Goal: Navigation & Orientation: Find specific page/section

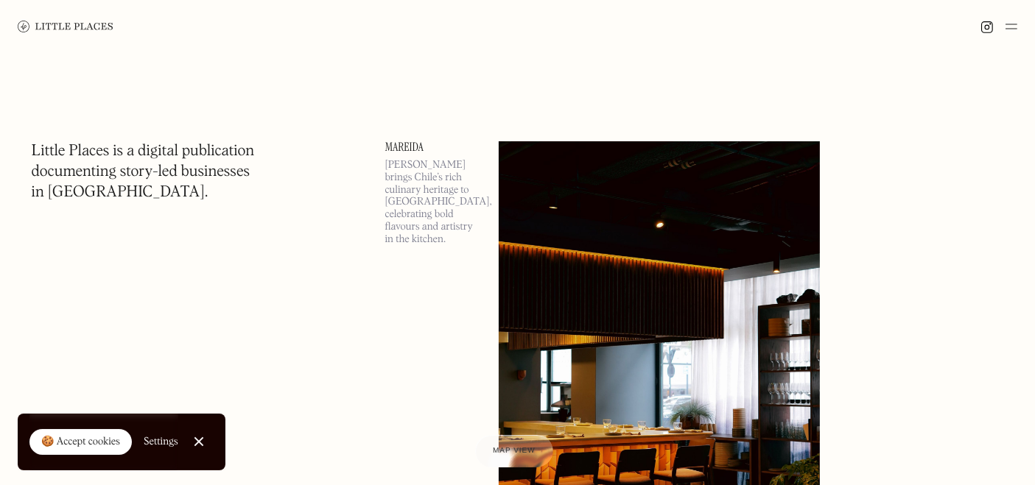
scroll to position [127, 0]
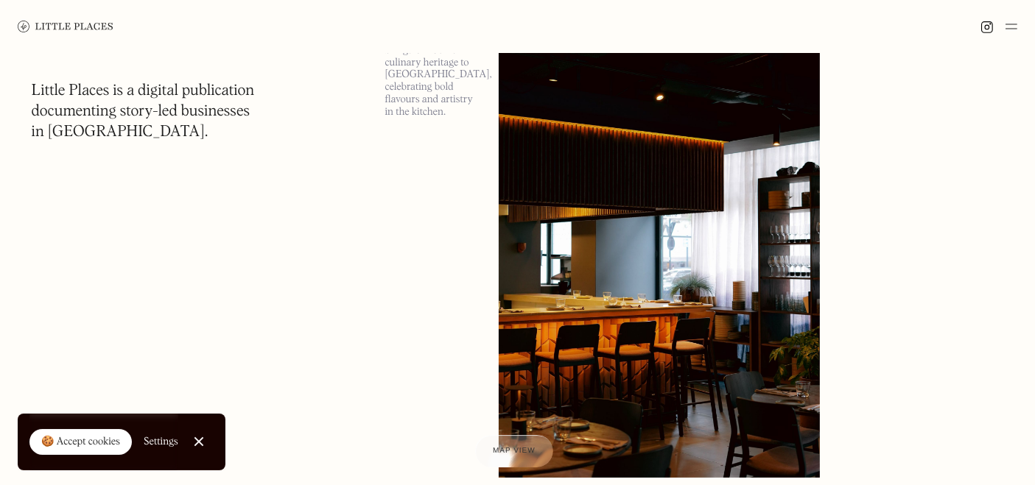
click at [82, 431] on link "🍪 Accept cookies" at bounding box center [80, 442] width 102 height 27
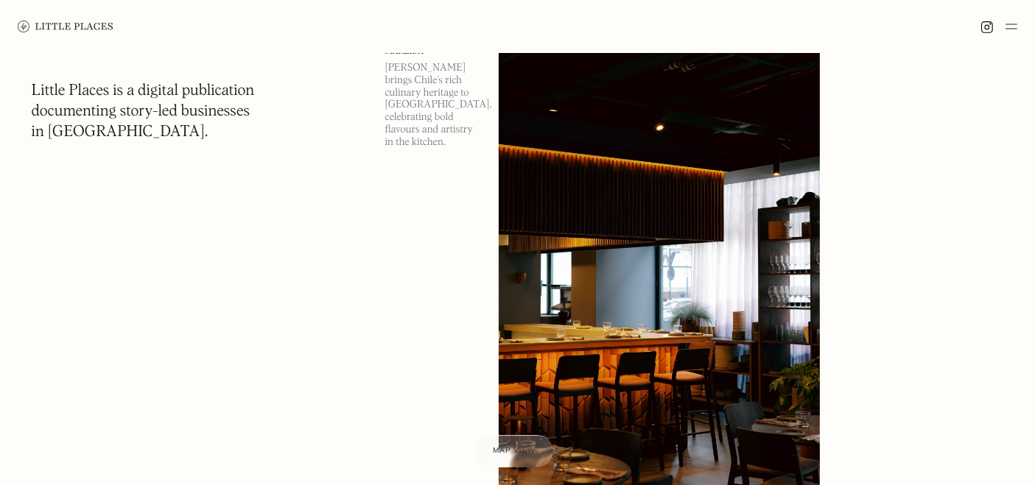
scroll to position [0, 0]
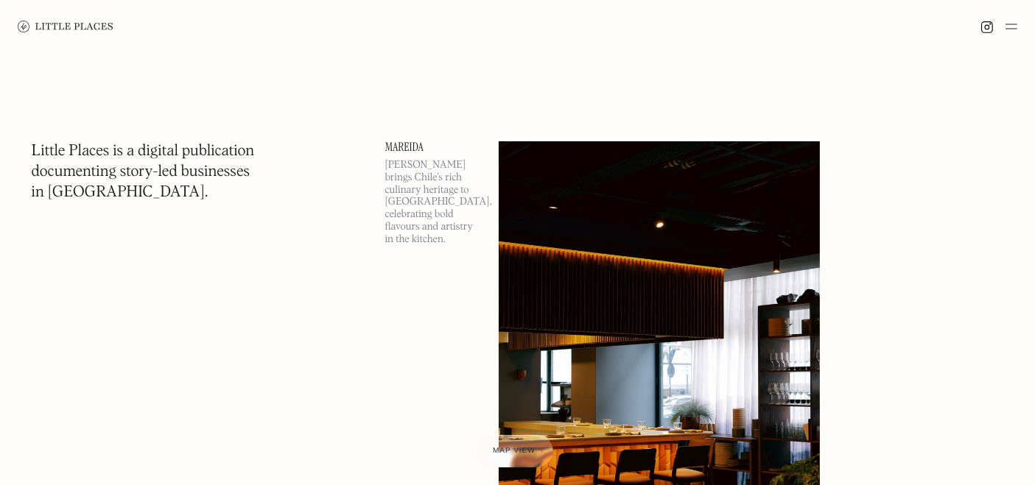
click at [1012, 24] on img at bounding box center [1011, 27] width 12 height 18
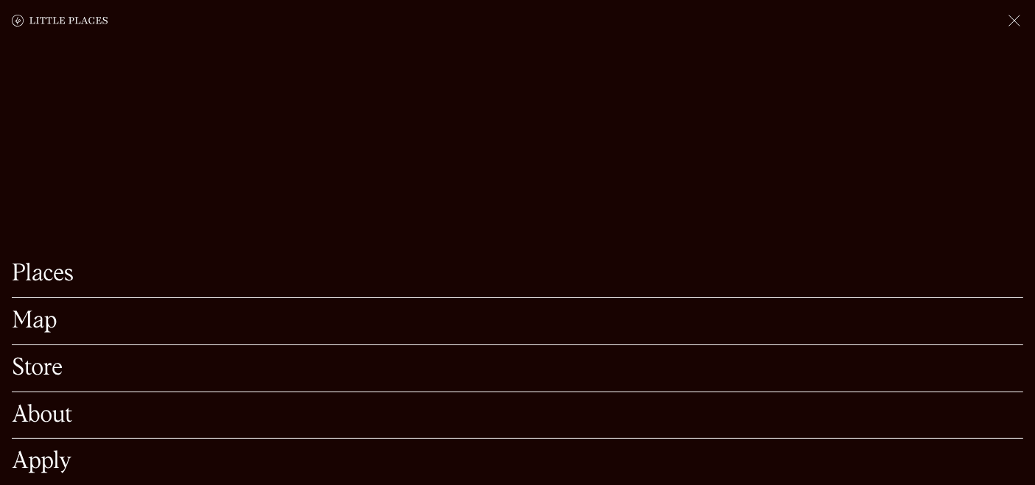
click at [80, 263] on link "Places" at bounding box center [517, 274] width 1011 height 23
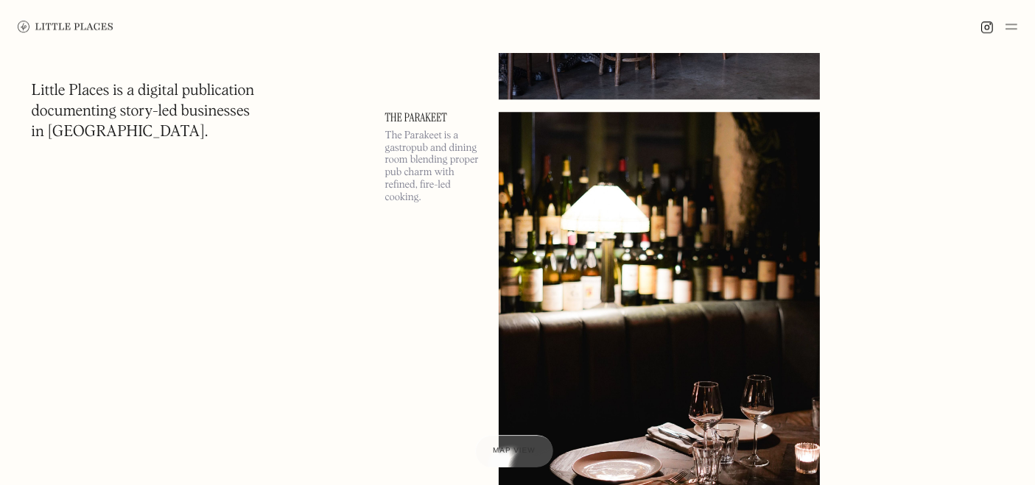
scroll to position [9588, 0]
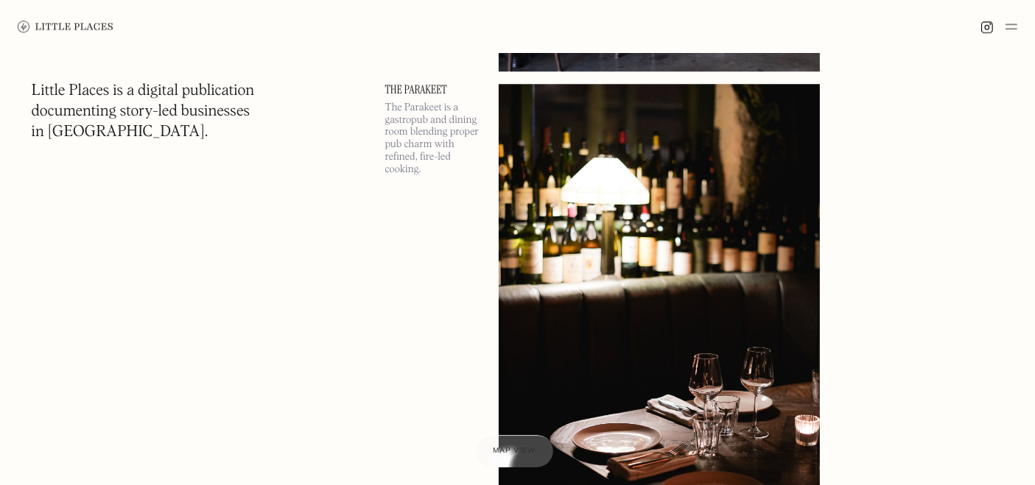
click at [638, 217] on img at bounding box center [658, 316] width 321 height 464
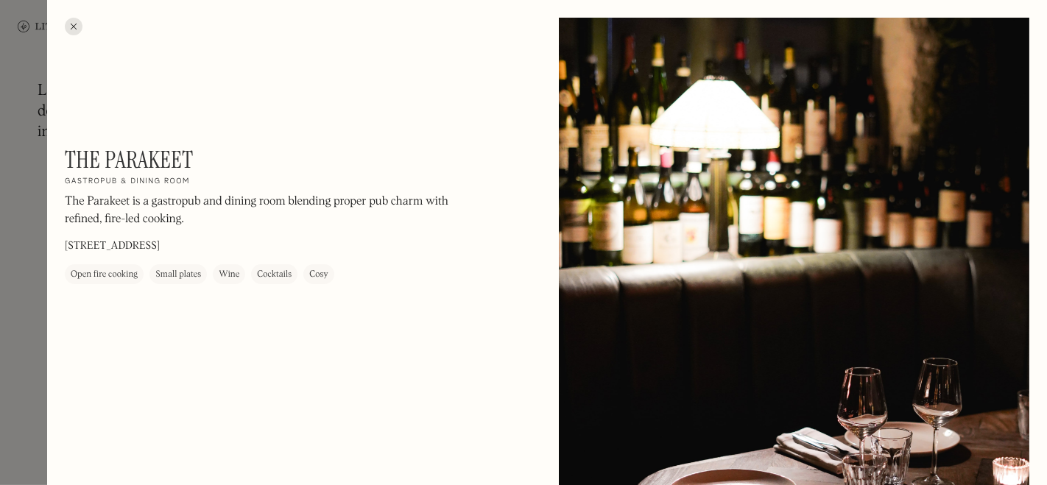
click at [41, 365] on div at bounding box center [523, 242] width 1047 height 485
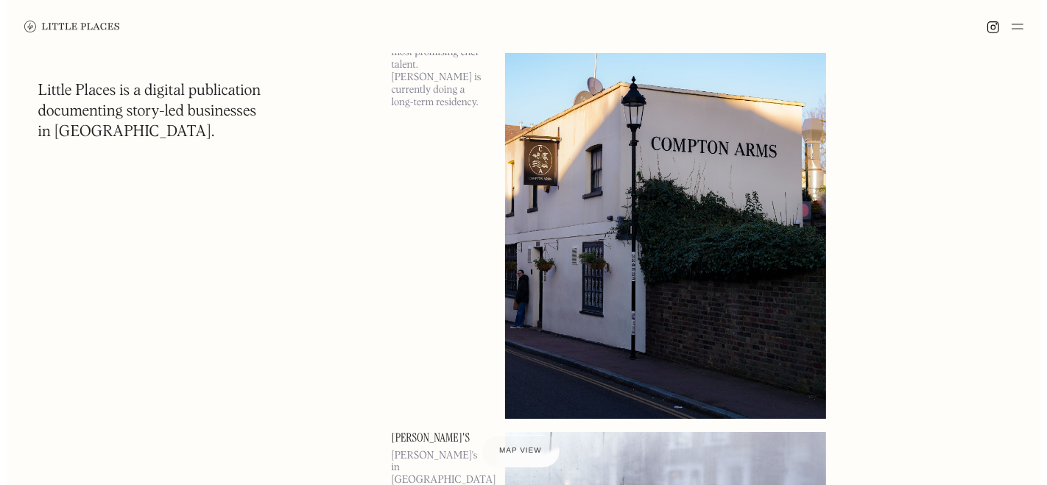
scroll to position [16424, 0]
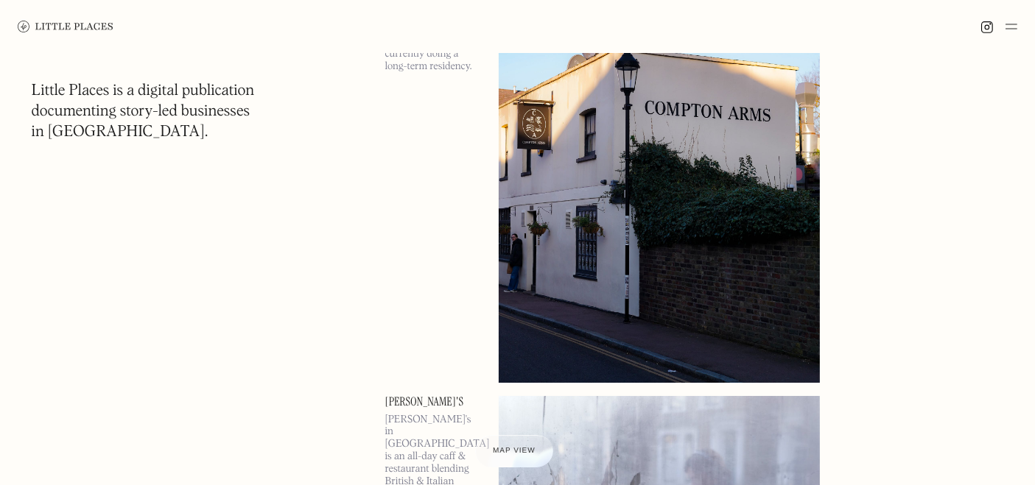
click at [705, 169] on img at bounding box center [658, 151] width 321 height 464
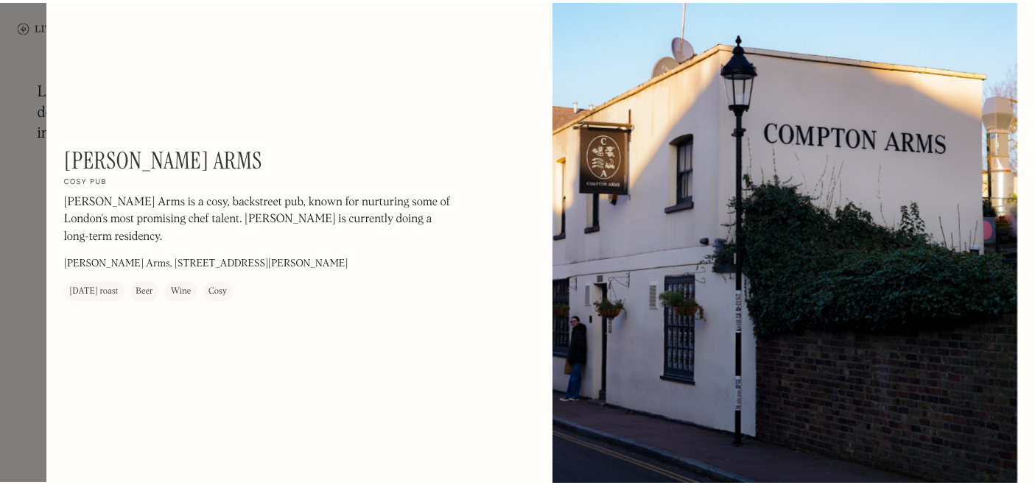
scroll to position [116, 0]
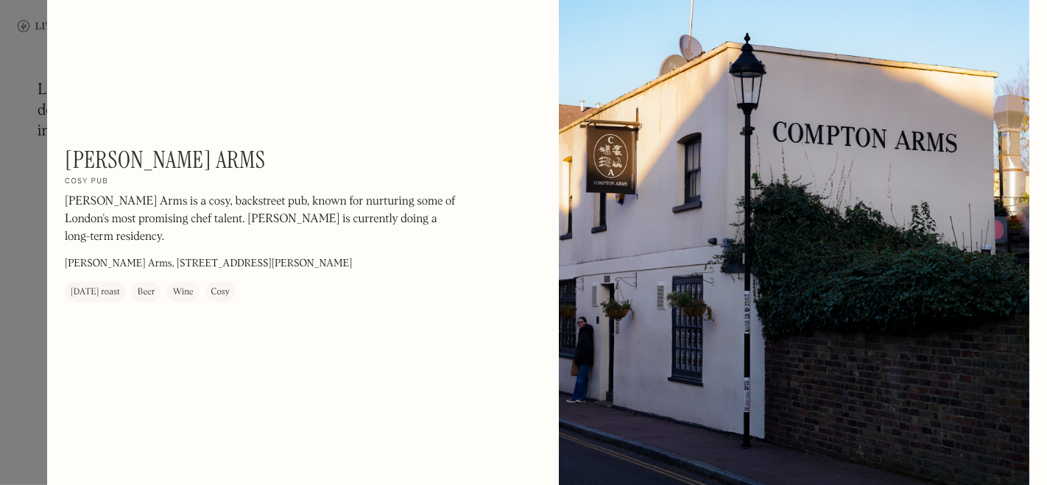
click at [40, 361] on div at bounding box center [523, 242] width 1047 height 485
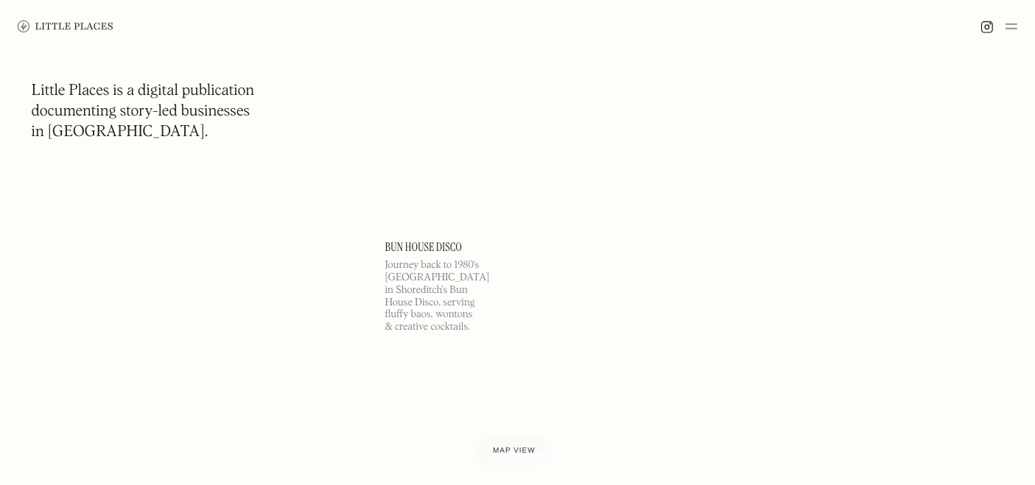
scroll to position [18357, 0]
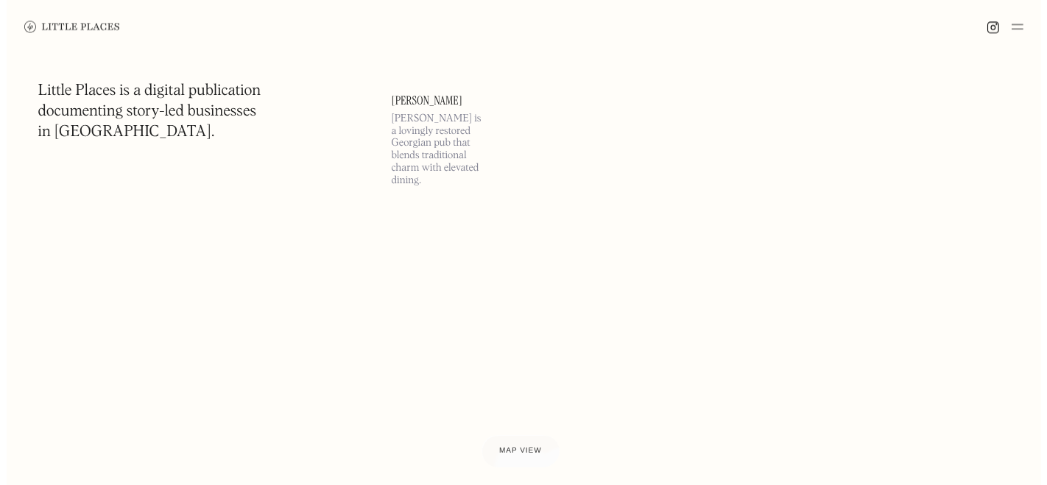
scroll to position [20080, 0]
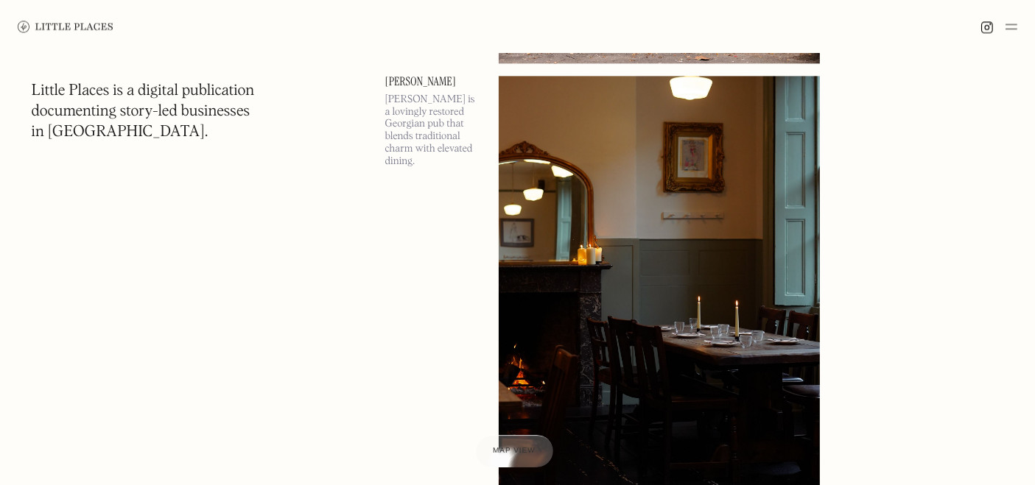
click at [759, 267] on img at bounding box center [658, 308] width 321 height 464
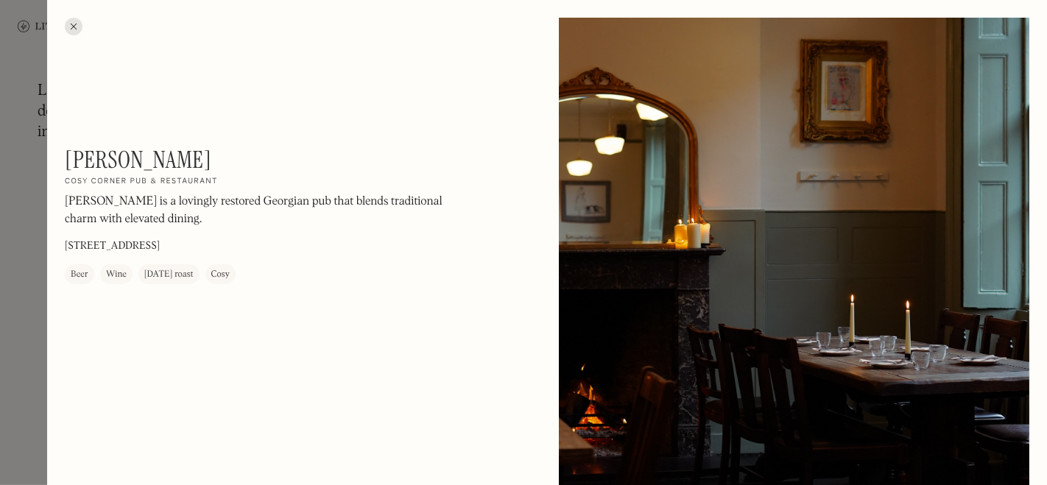
click at [42, 361] on div at bounding box center [523, 242] width 1047 height 485
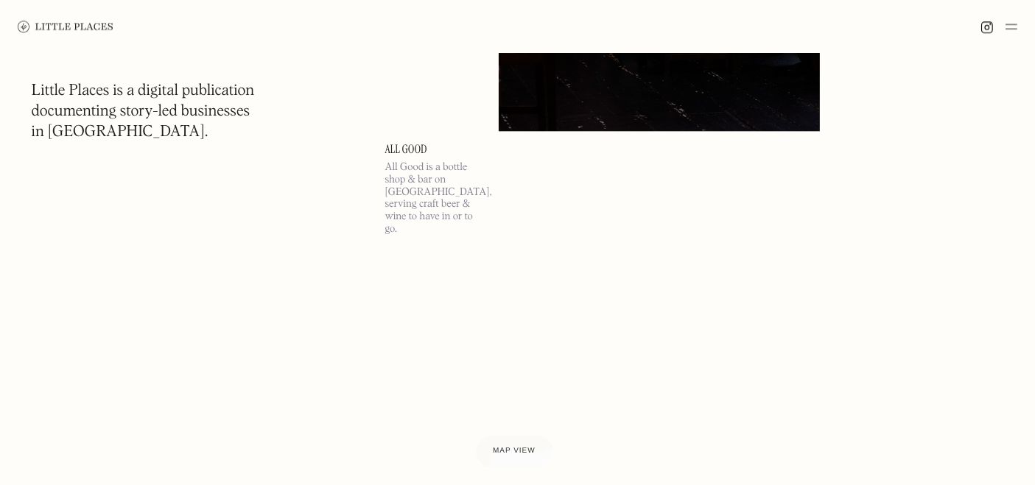
scroll to position [20015, 0]
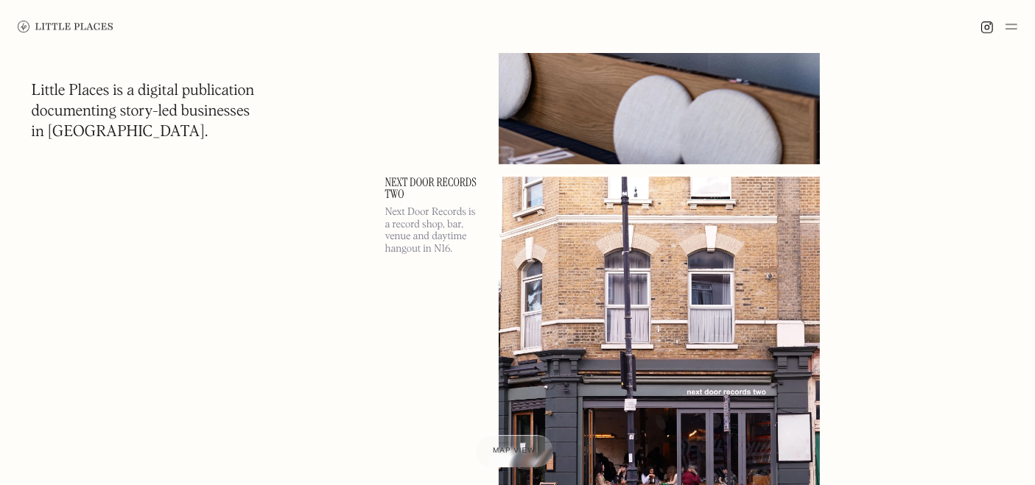
scroll to position [32364, 0]
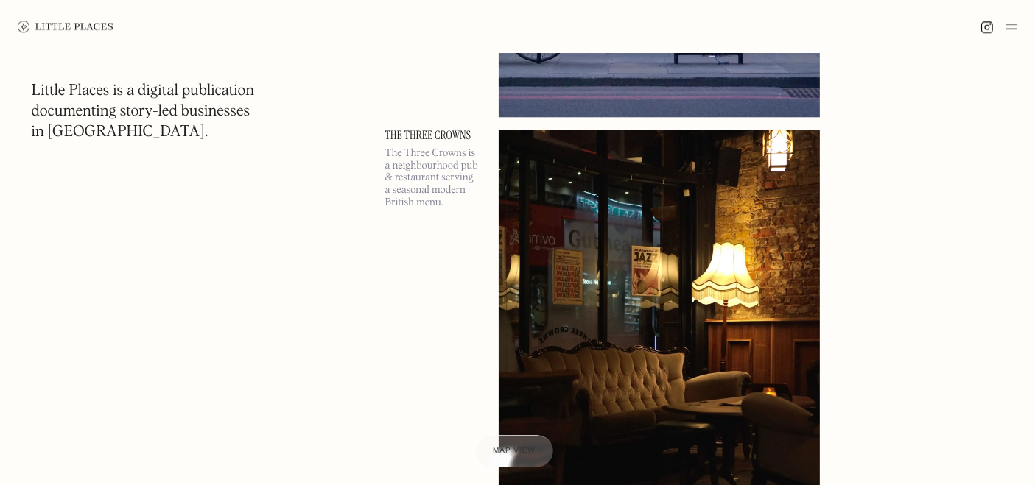
scroll to position [42899, 0]
click at [577, 253] on img at bounding box center [658, 362] width 321 height 464
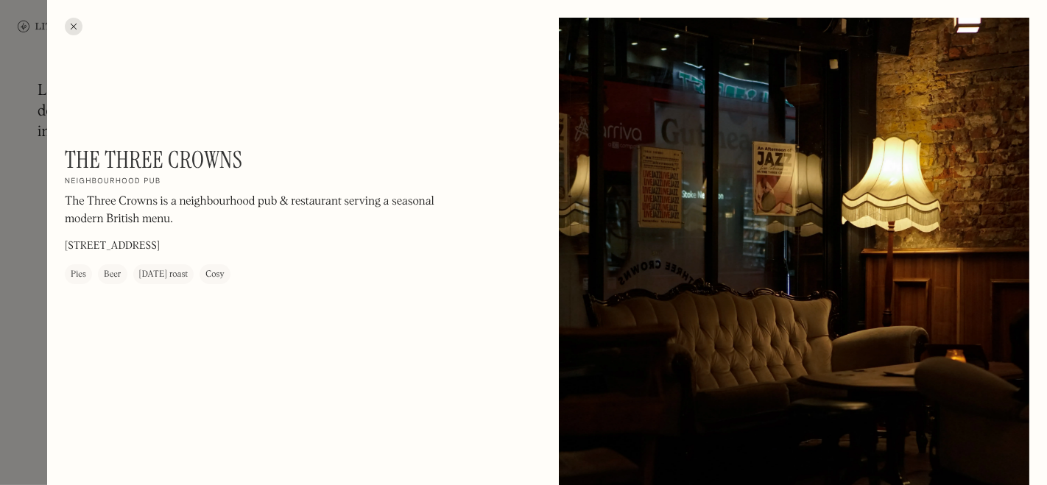
click at [27, 348] on div at bounding box center [523, 242] width 1047 height 485
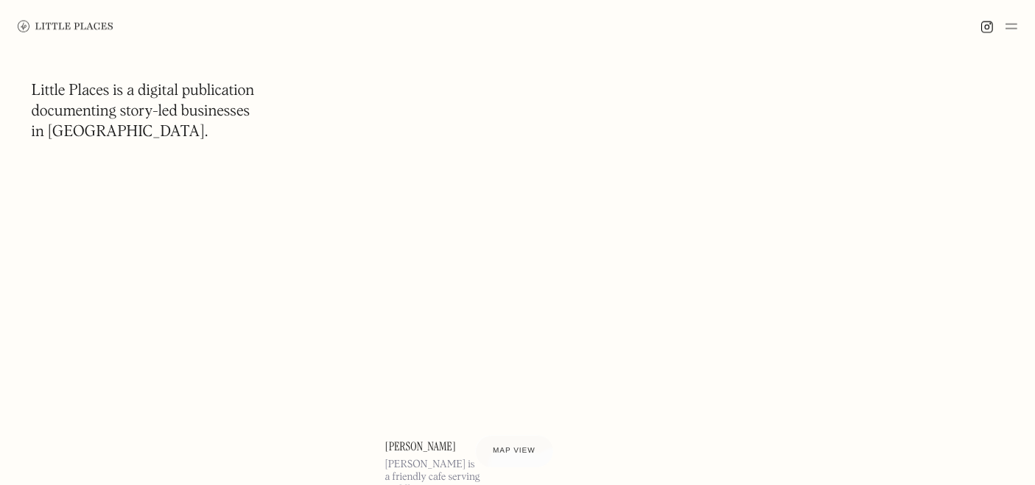
scroll to position [46793, 0]
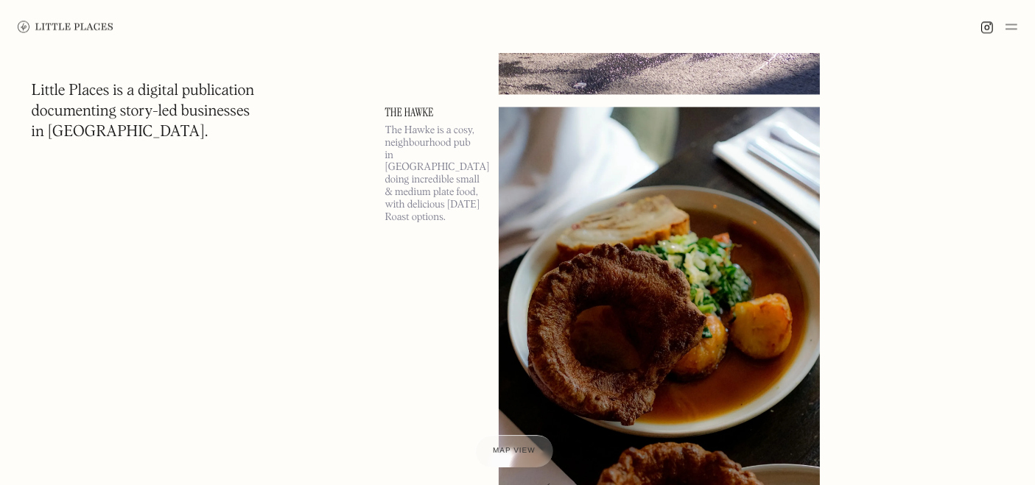
scroll to position [53406, 0]
click at [629, 303] on img at bounding box center [658, 340] width 321 height 464
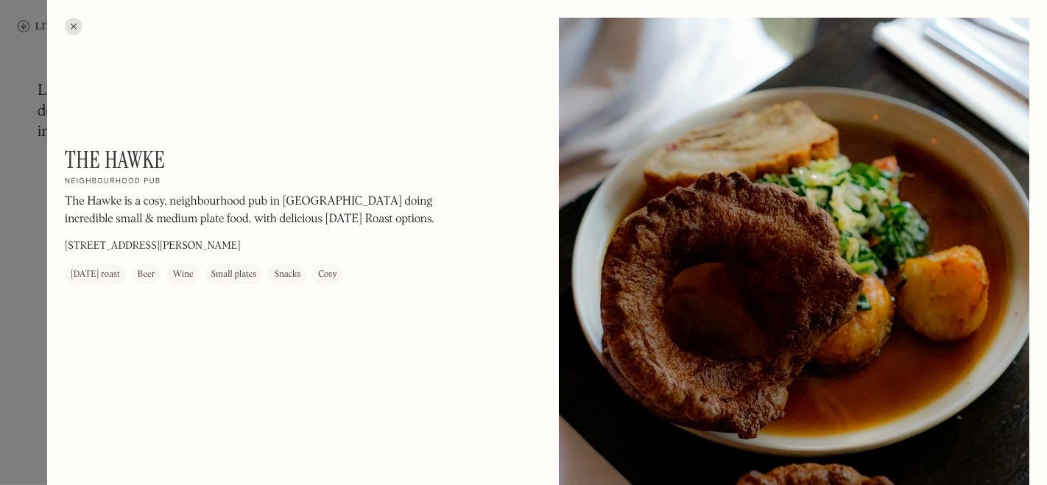
click at [18, 289] on div at bounding box center [523, 242] width 1047 height 485
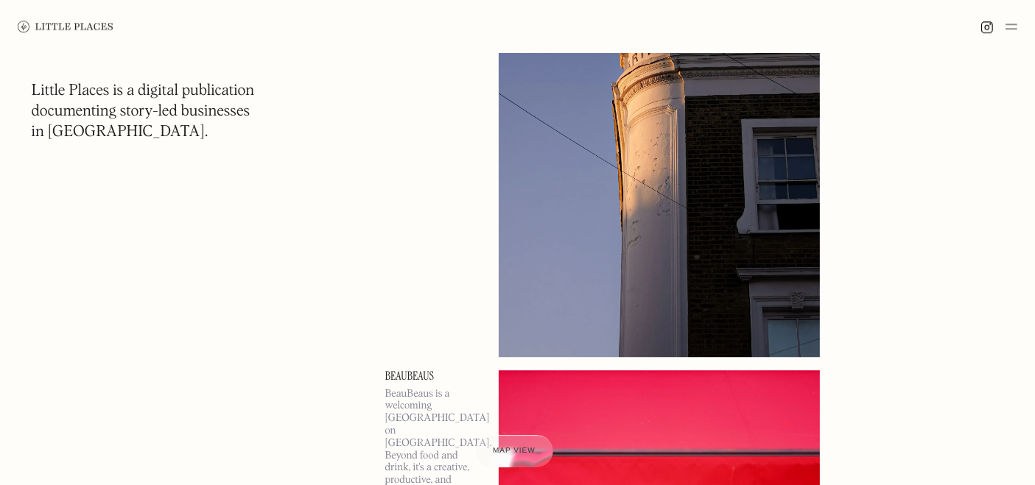
scroll to position [59816, 0]
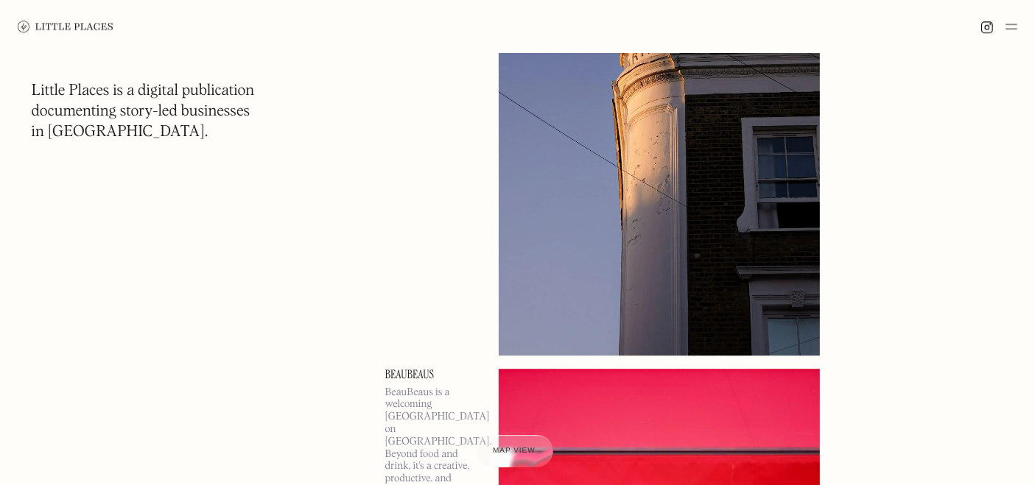
click at [700, 214] on img at bounding box center [658, 124] width 321 height 464
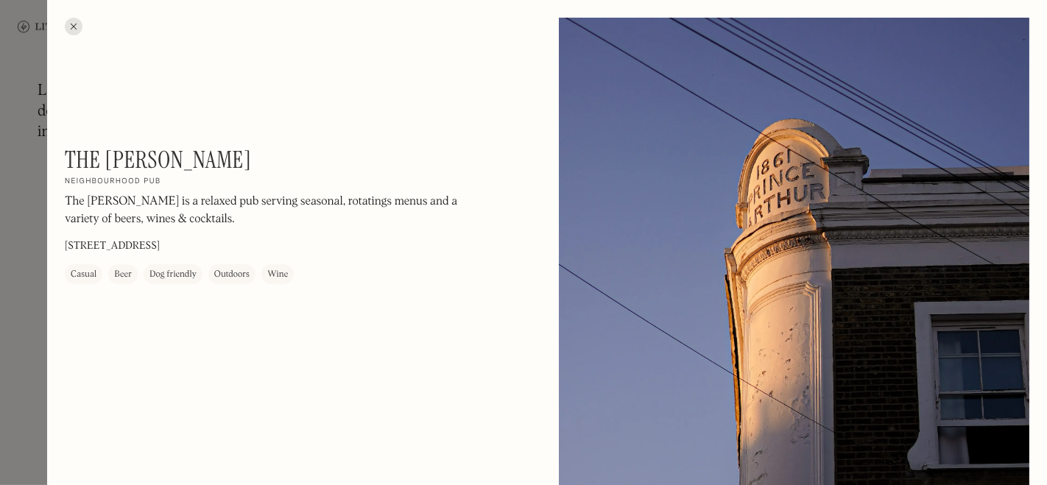
click at [40, 339] on div at bounding box center [523, 242] width 1047 height 485
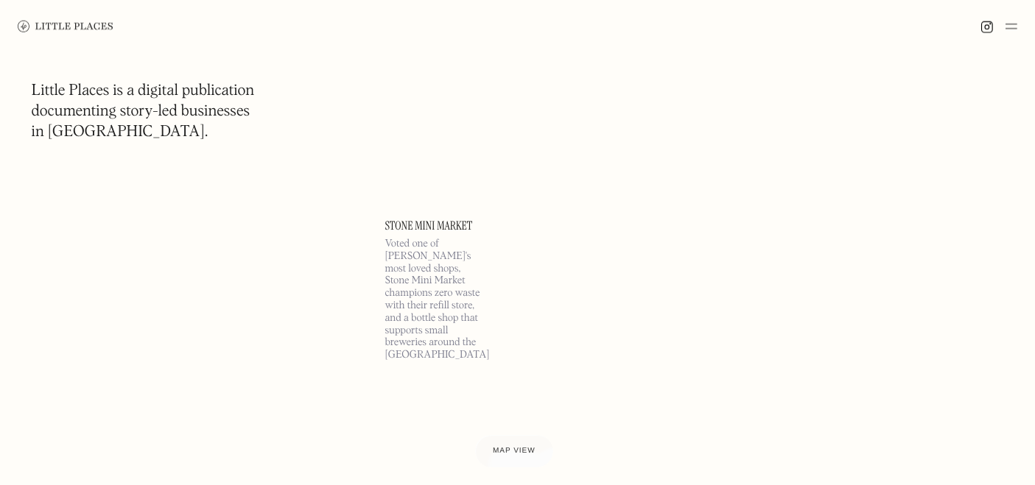
scroll to position [68312, 0]
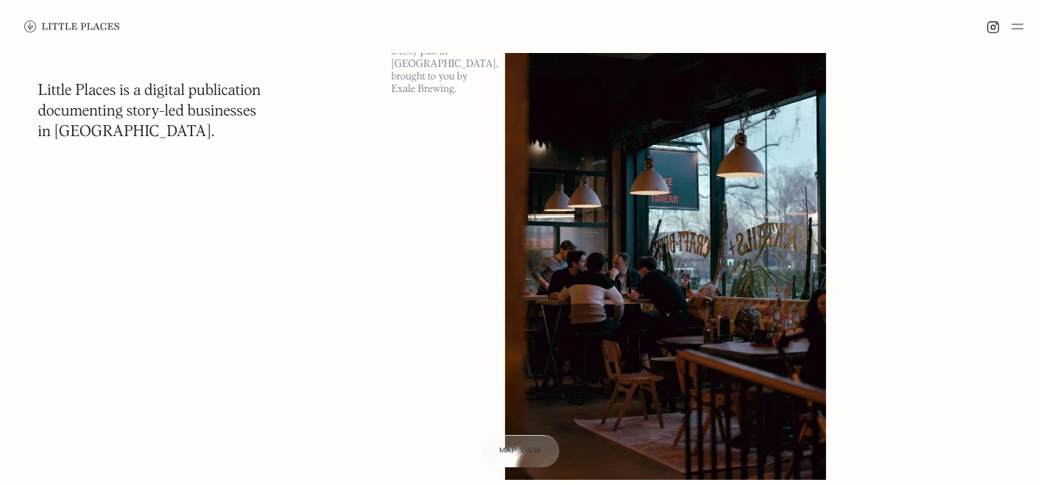
scroll to position [77719, 0]
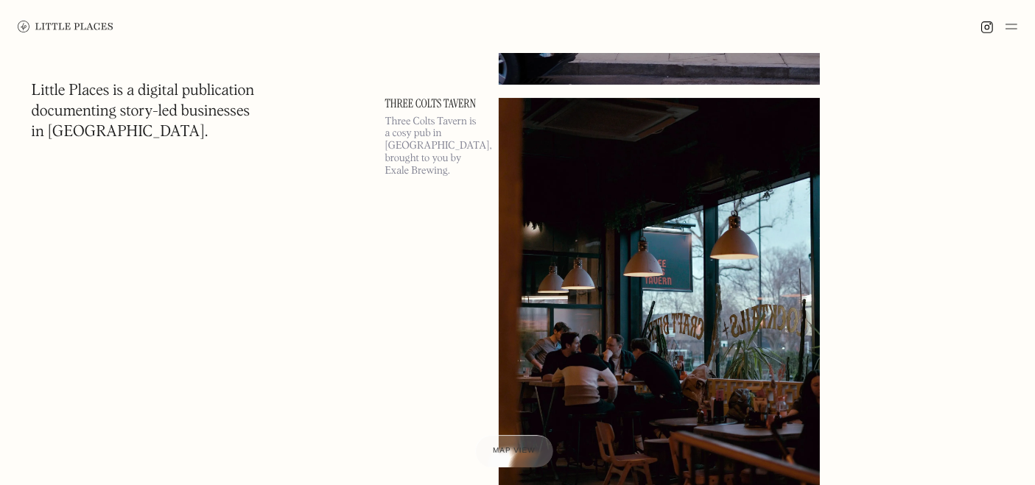
click at [588, 306] on img at bounding box center [658, 330] width 321 height 464
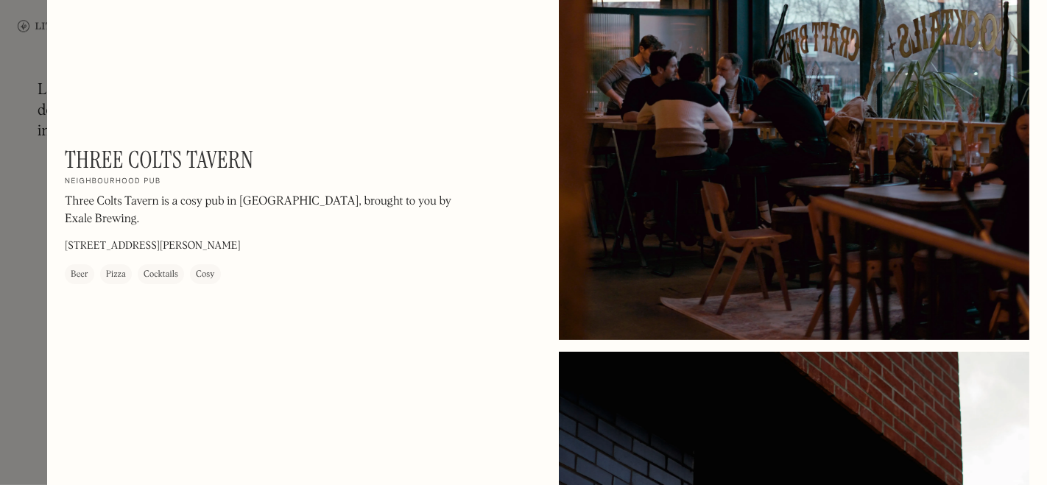
click at [747, 334] on div at bounding box center [794, 346] width 471 height 1188
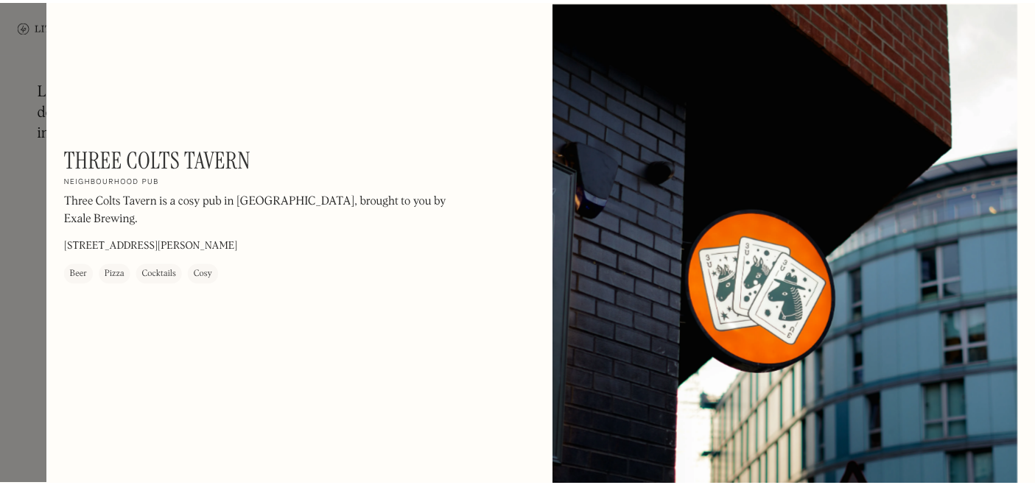
scroll to position [600, 0]
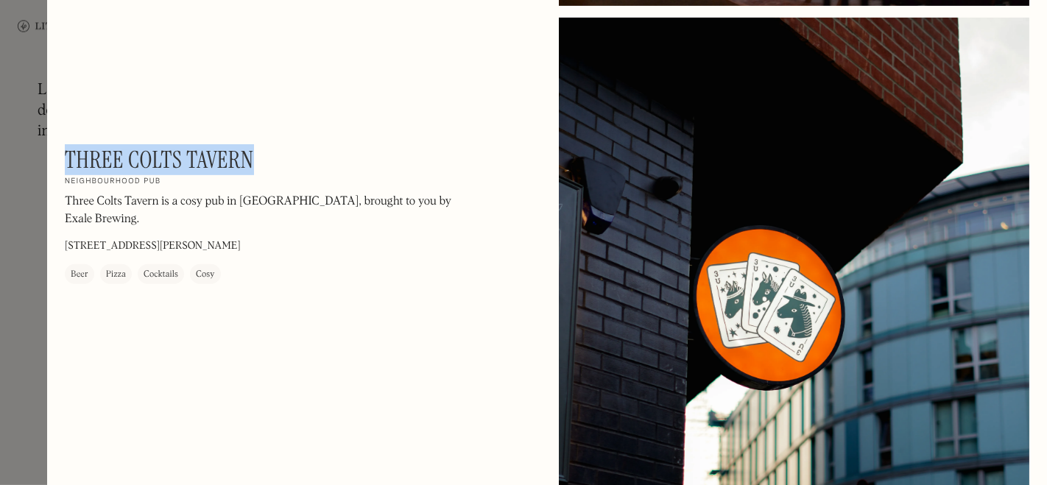
drag, startPoint x: 273, startPoint y: 154, endPoint x: 70, endPoint y: 148, distance: 203.3
click at [70, 148] on div "Three Colts Tavern On Our Radar Neighbourhood pub [GEOGRAPHIC_DATA] is a cosy p…" at bounding box center [264, 215] width 398 height 138
copy h1 "Three Colts Tavern"
click at [21, 287] on div at bounding box center [523, 242] width 1047 height 485
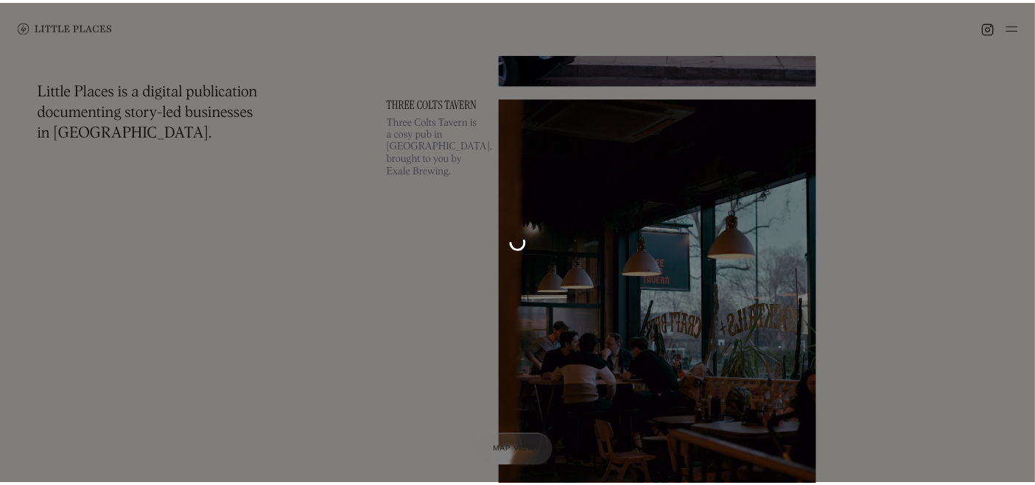
scroll to position [593, 0]
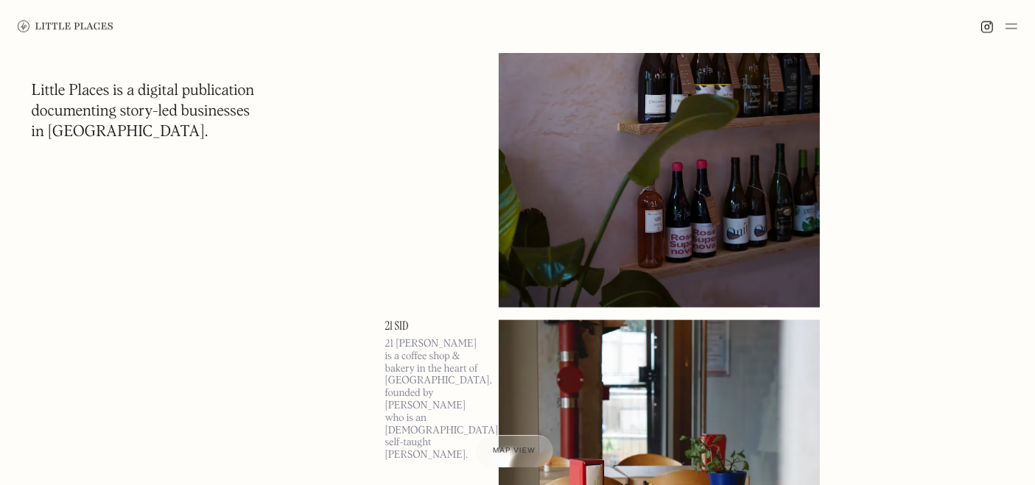
scroll to position [91352, 0]
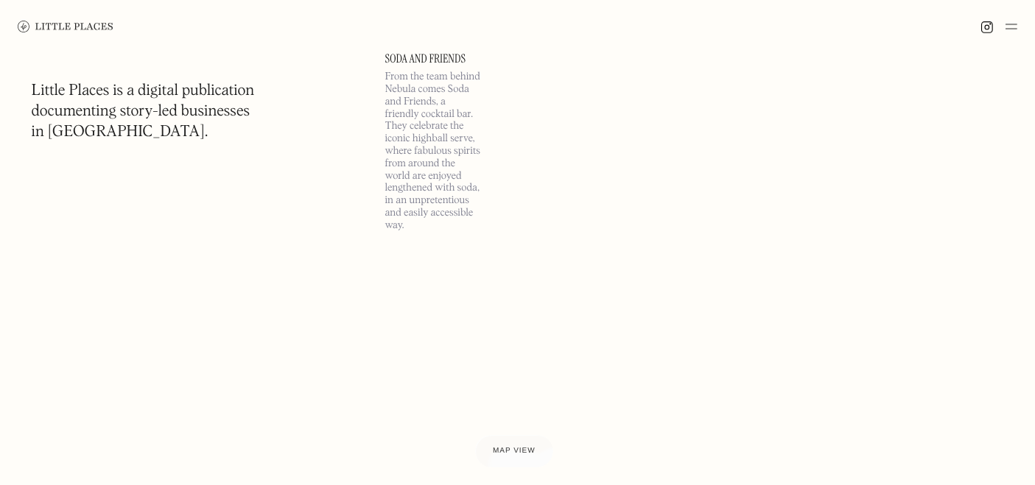
scroll to position [94443, 0]
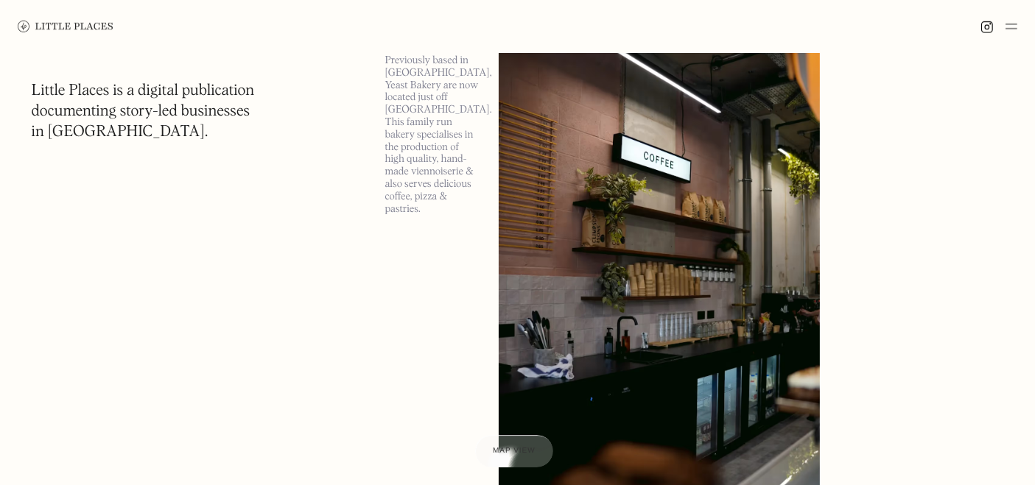
scroll to position [101607, 0]
click at [1012, 29] on img at bounding box center [1011, 27] width 12 height 18
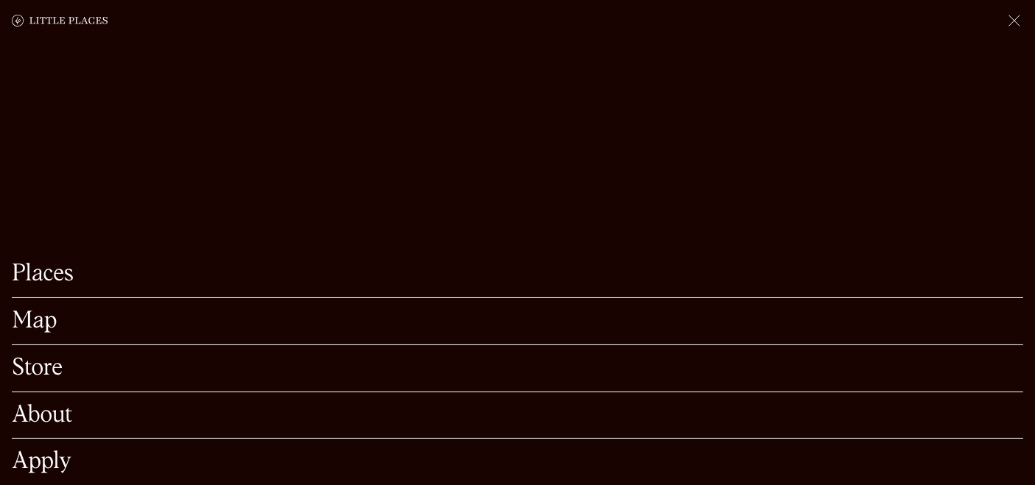
scroll to position [101781, 0]
click at [55, 263] on link "Places" at bounding box center [517, 274] width 1011 height 23
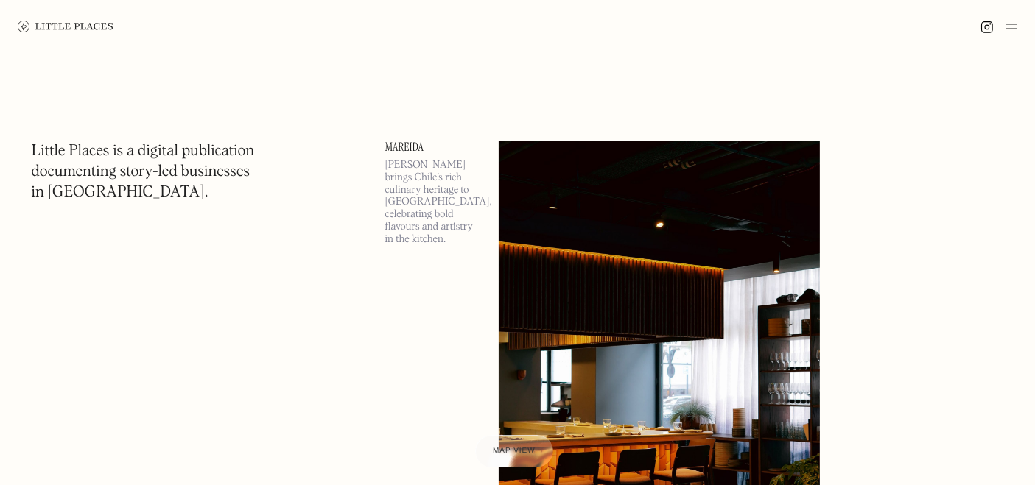
click at [1015, 23] on img at bounding box center [1011, 27] width 12 height 18
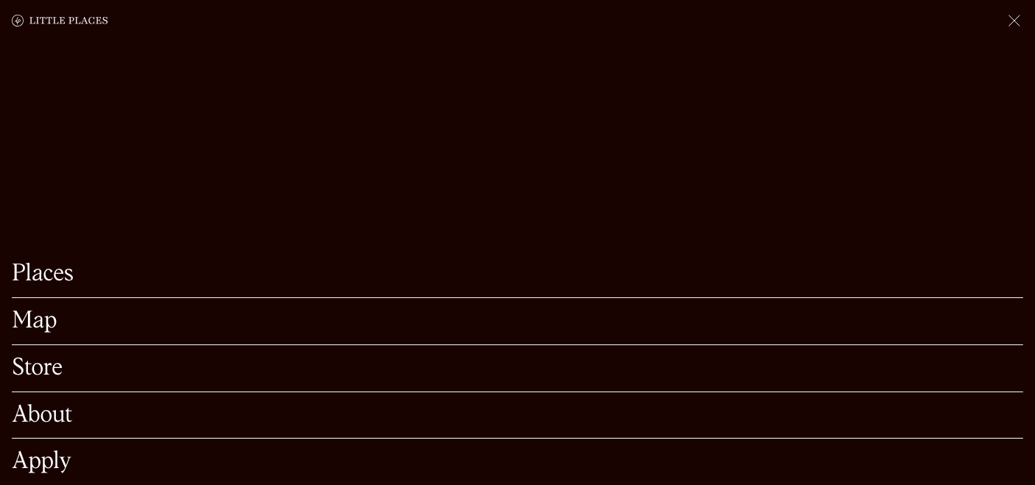
scroll to position [194, 0]
click at [40, 310] on link "Map" at bounding box center [517, 321] width 1011 height 23
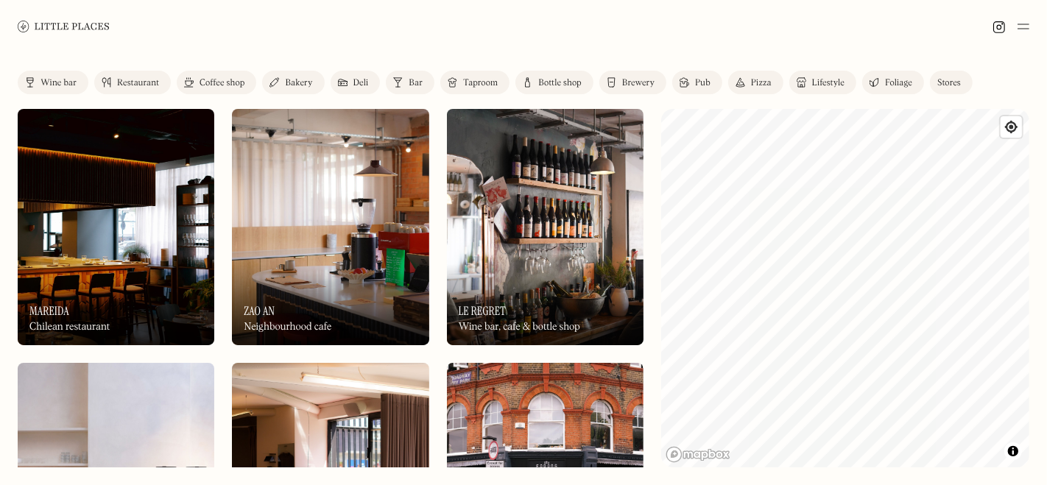
click at [711, 85] on link "Pub" at bounding box center [697, 83] width 50 height 24
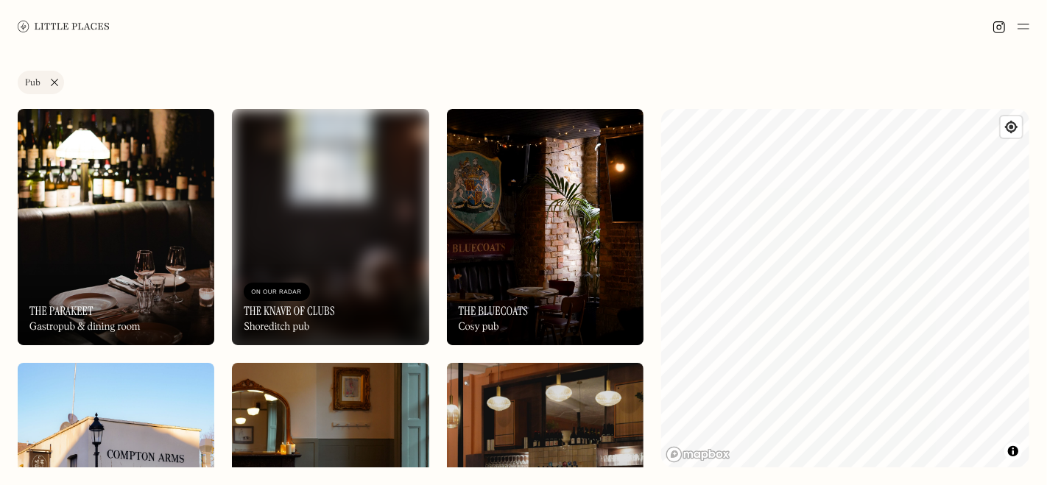
click at [511, 217] on img at bounding box center [545, 227] width 197 height 236
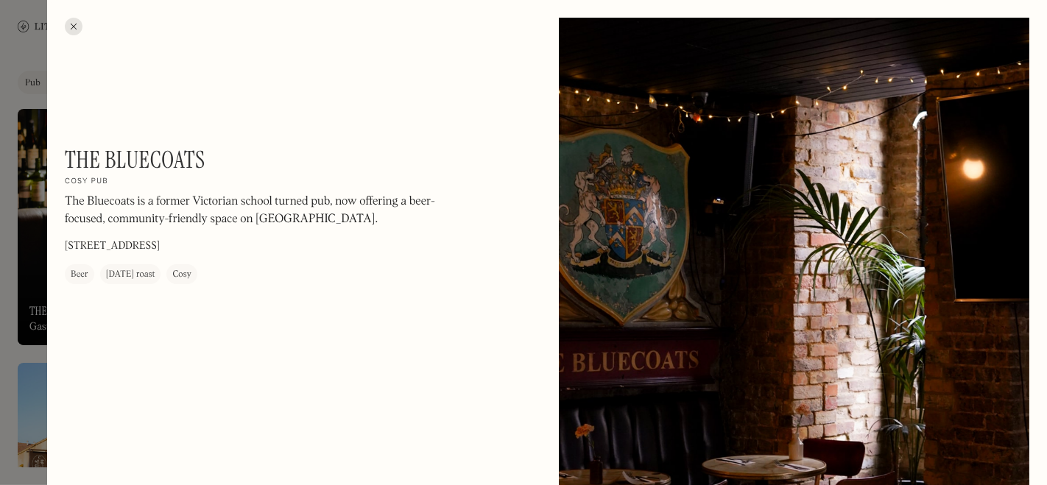
click at [511, 217] on div "The Bluecoats On Our Radar Cosy pub The Bluecoats is a former Victorian school …" at bounding box center [300, 215] width 471 height 138
click at [4, 102] on div at bounding box center [523, 242] width 1047 height 485
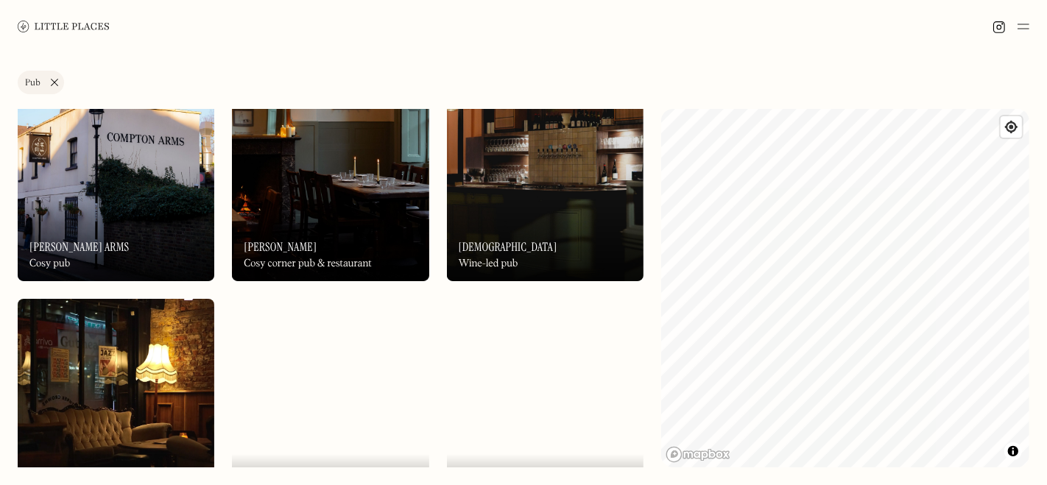
scroll to position [239, 0]
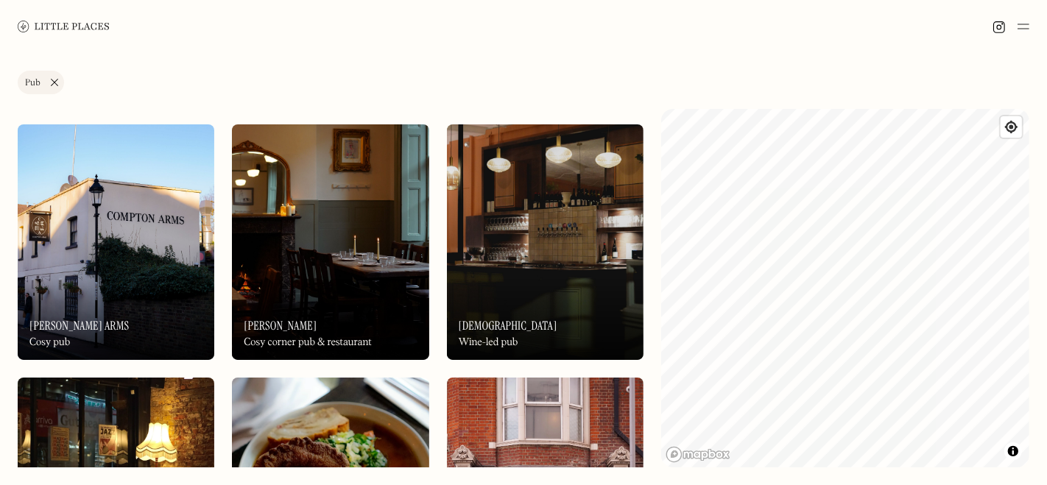
click at [353, 257] on img at bounding box center [330, 242] width 197 height 236
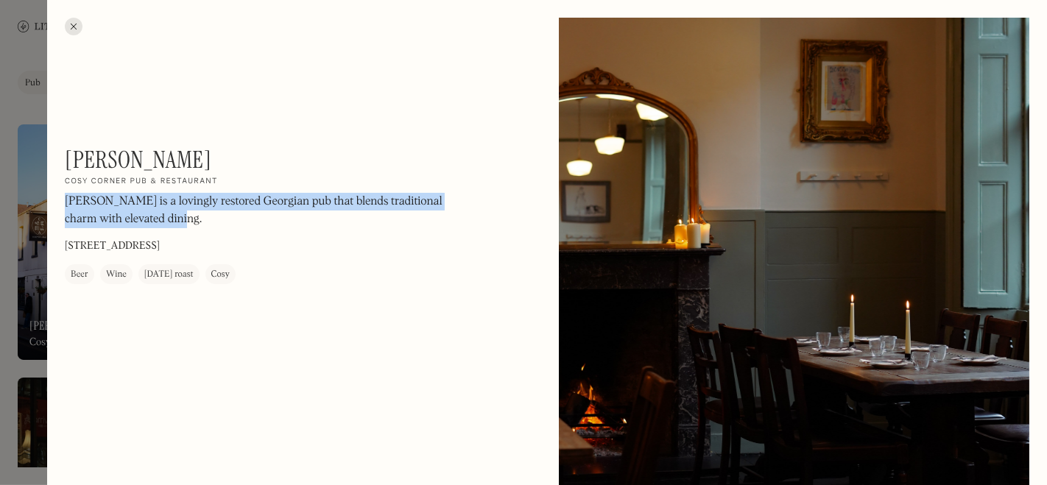
drag, startPoint x: 180, startPoint y: 219, endPoint x: 62, endPoint y: 205, distance: 119.5
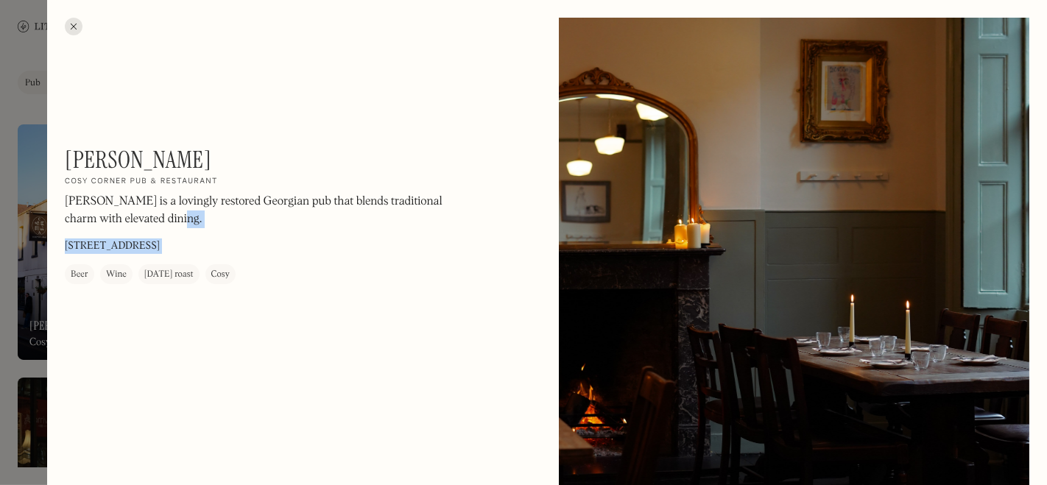
click at [286, 247] on div "William IV On Our Radar Cosy corner pub & restaurant William IV is a lovingly r…" at bounding box center [264, 215] width 398 height 138
click at [21, 74] on div at bounding box center [523, 242] width 1047 height 485
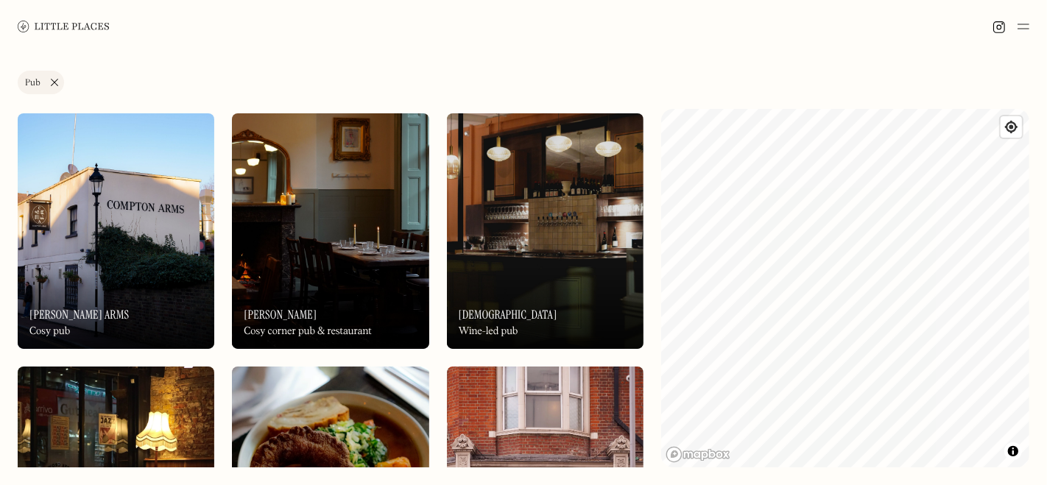
scroll to position [248, 0]
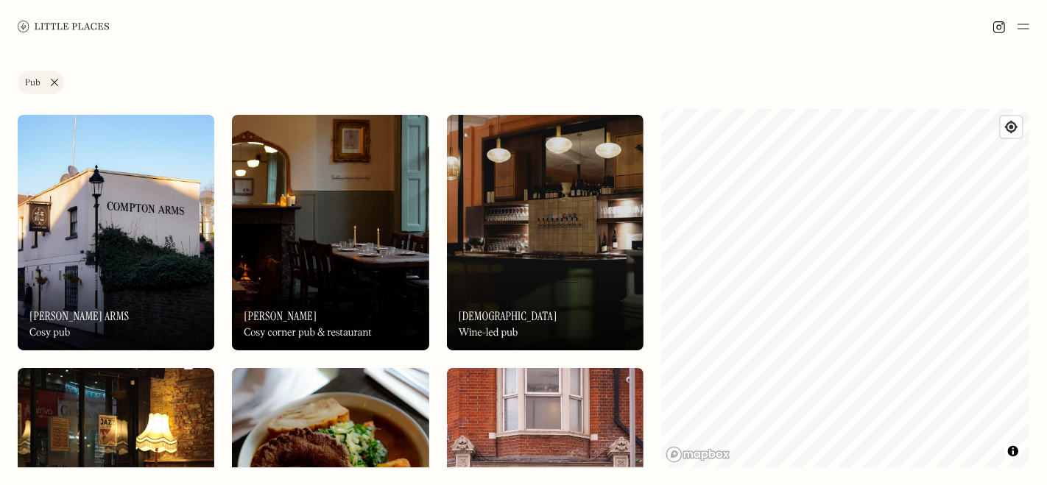
click at [550, 264] on img at bounding box center [545, 233] width 197 height 236
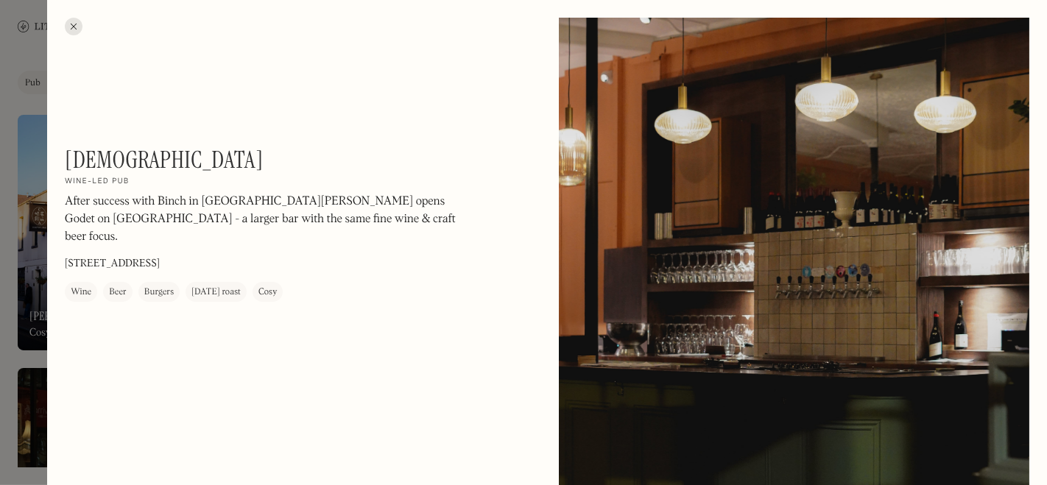
click at [43, 110] on div at bounding box center [523, 242] width 1047 height 485
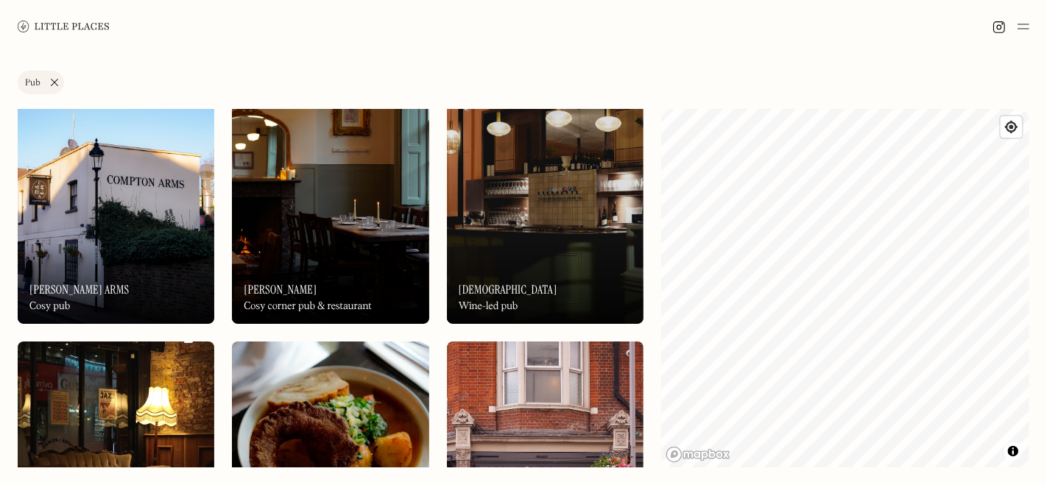
scroll to position [274, 0]
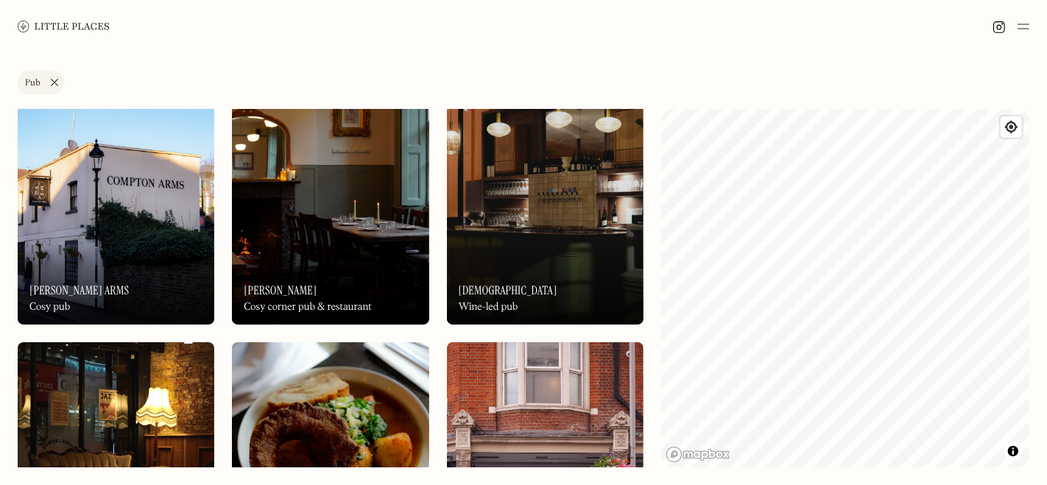
click at [152, 197] on img at bounding box center [116, 207] width 197 height 236
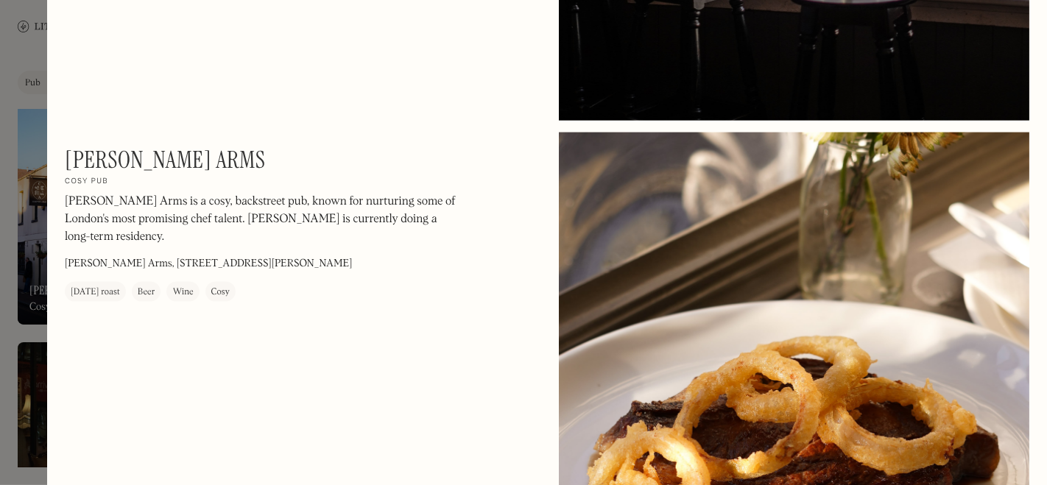
scroll to position [1660, 0]
